Goal: Use online tool/utility

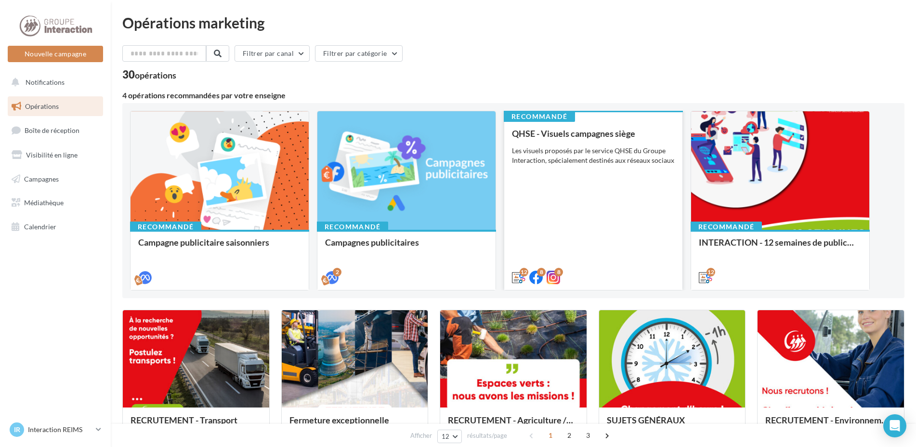
click at [633, 208] on div "QHSE - Visuels campagnes siège Les visuels proposés par le service QHSE du Grou…" at bounding box center [593, 205] width 163 height 153
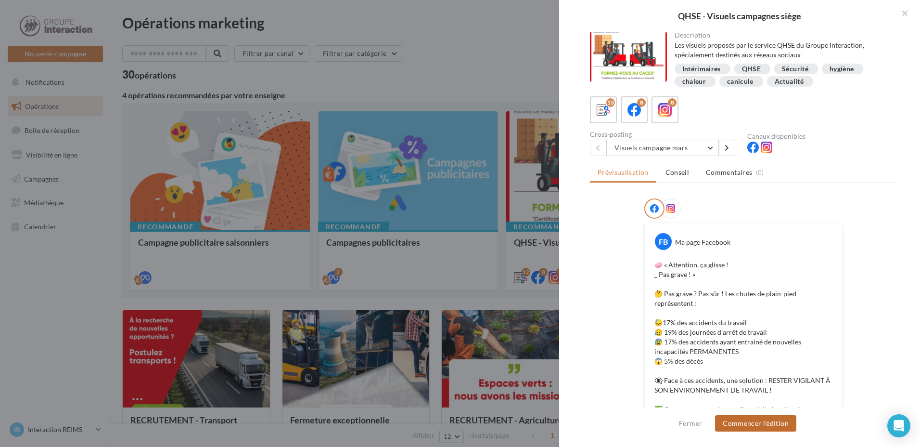
click at [766, 425] on button "Commencer l'édition" at bounding box center [755, 423] width 81 height 16
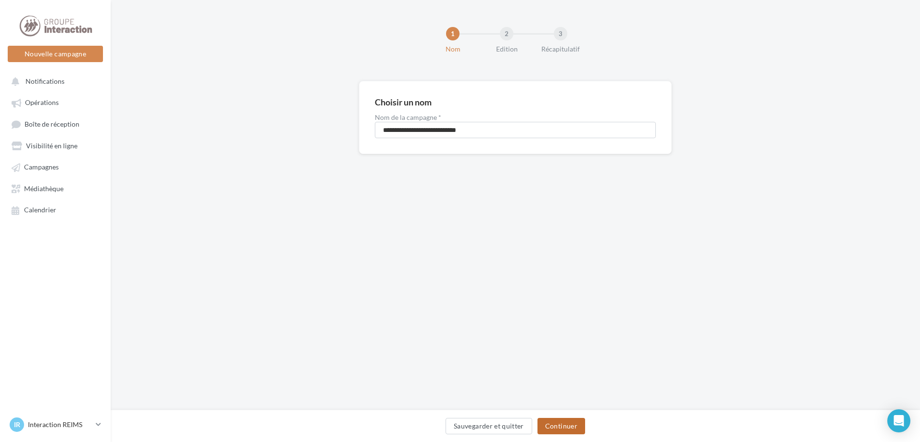
click at [558, 421] on button "Continuer" at bounding box center [562, 426] width 48 height 16
